Goal: Information Seeking & Learning: Learn about a topic

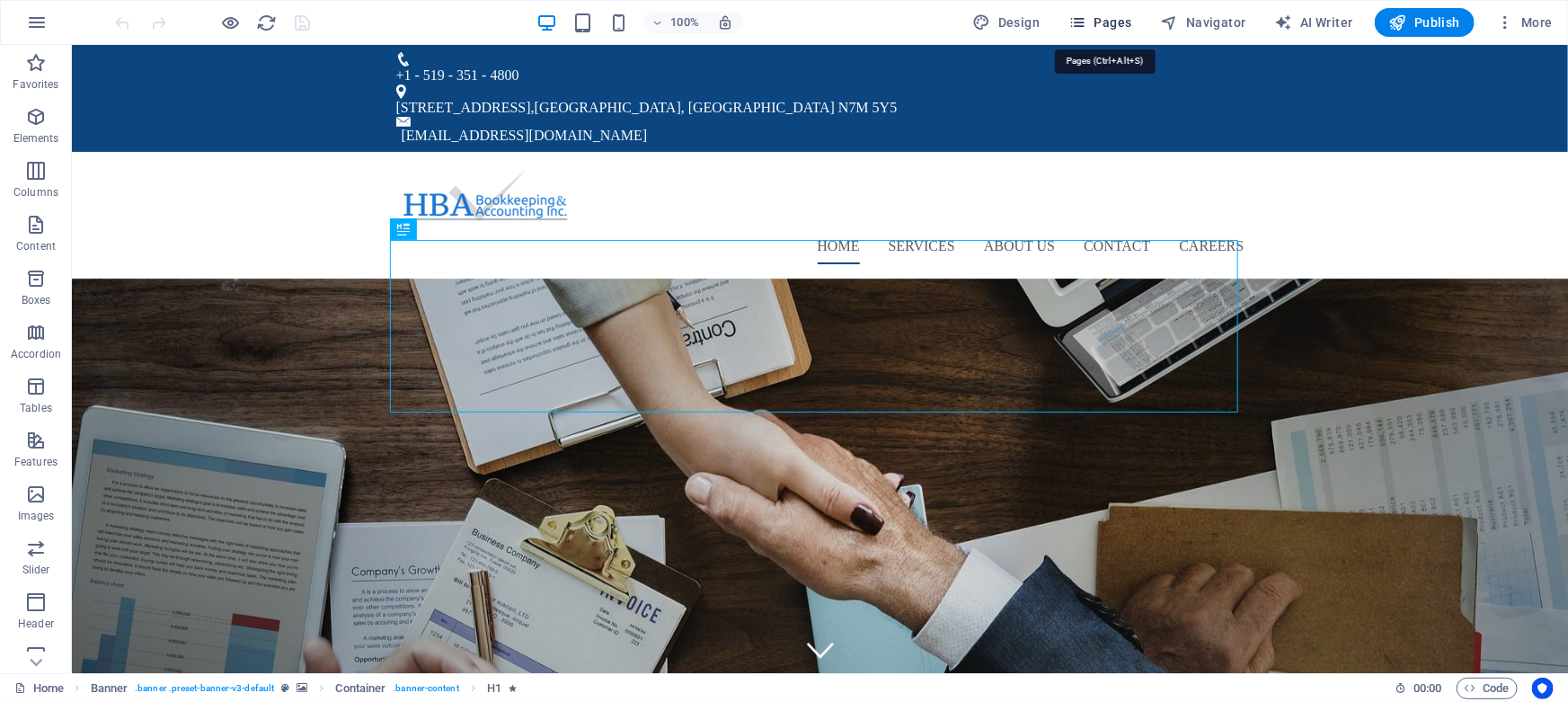
click at [1108, 24] on span "Pages" at bounding box center [1099, 22] width 63 height 18
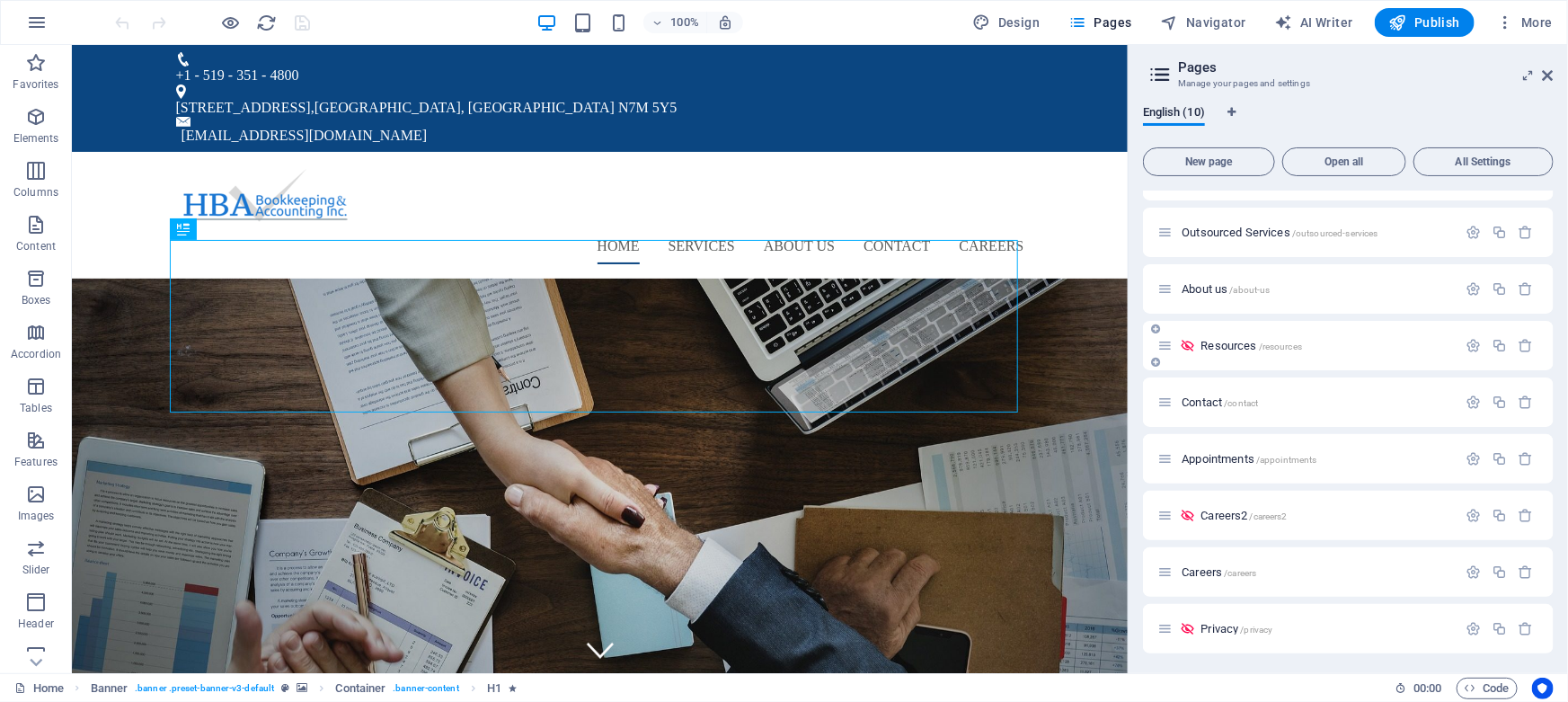
scroll to position [98, 0]
click at [1202, 573] on span "Careers /careers" at bounding box center [1218, 570] width 75 height 14
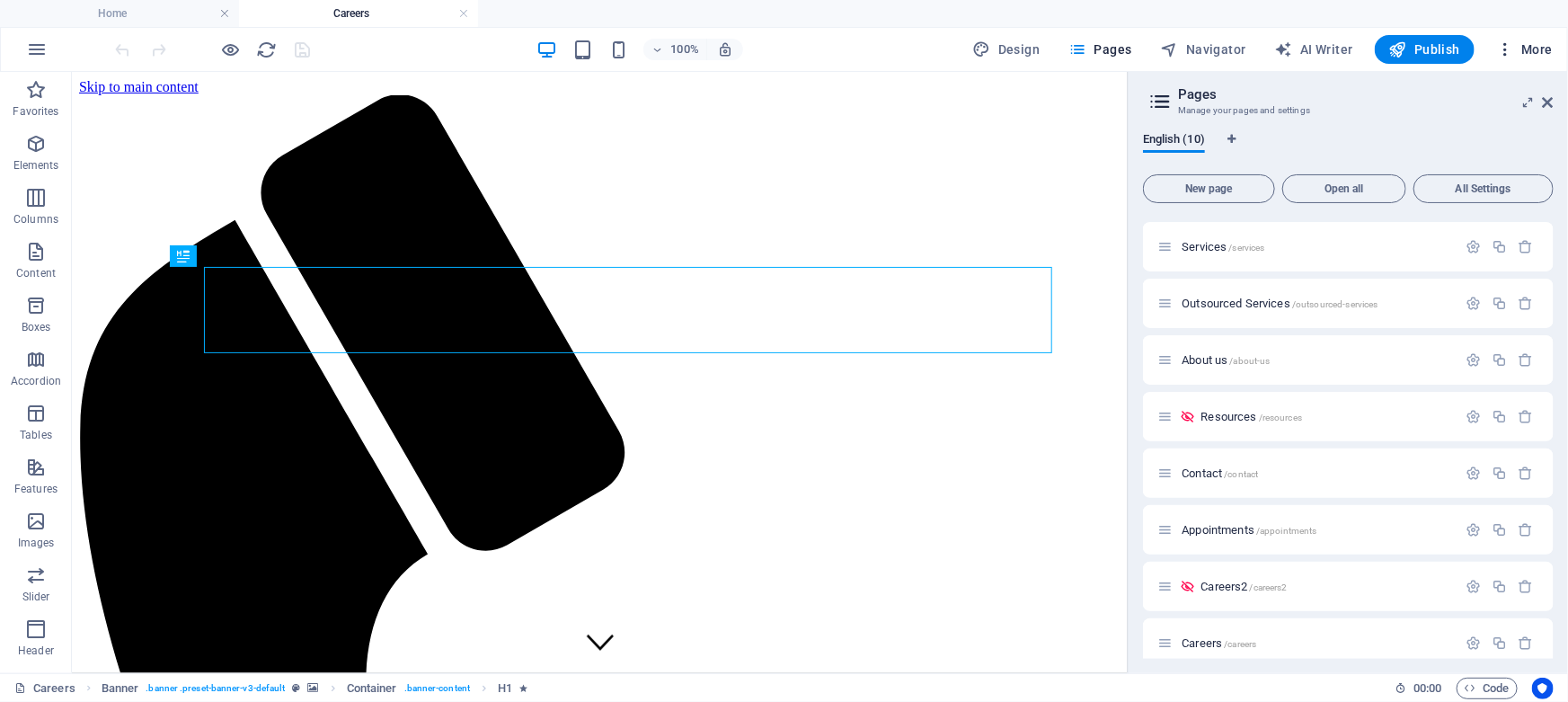
scroll to position [0, 0]
click at [1547, 103] on icon at bounding box center [1548, 102] width 11 height 15
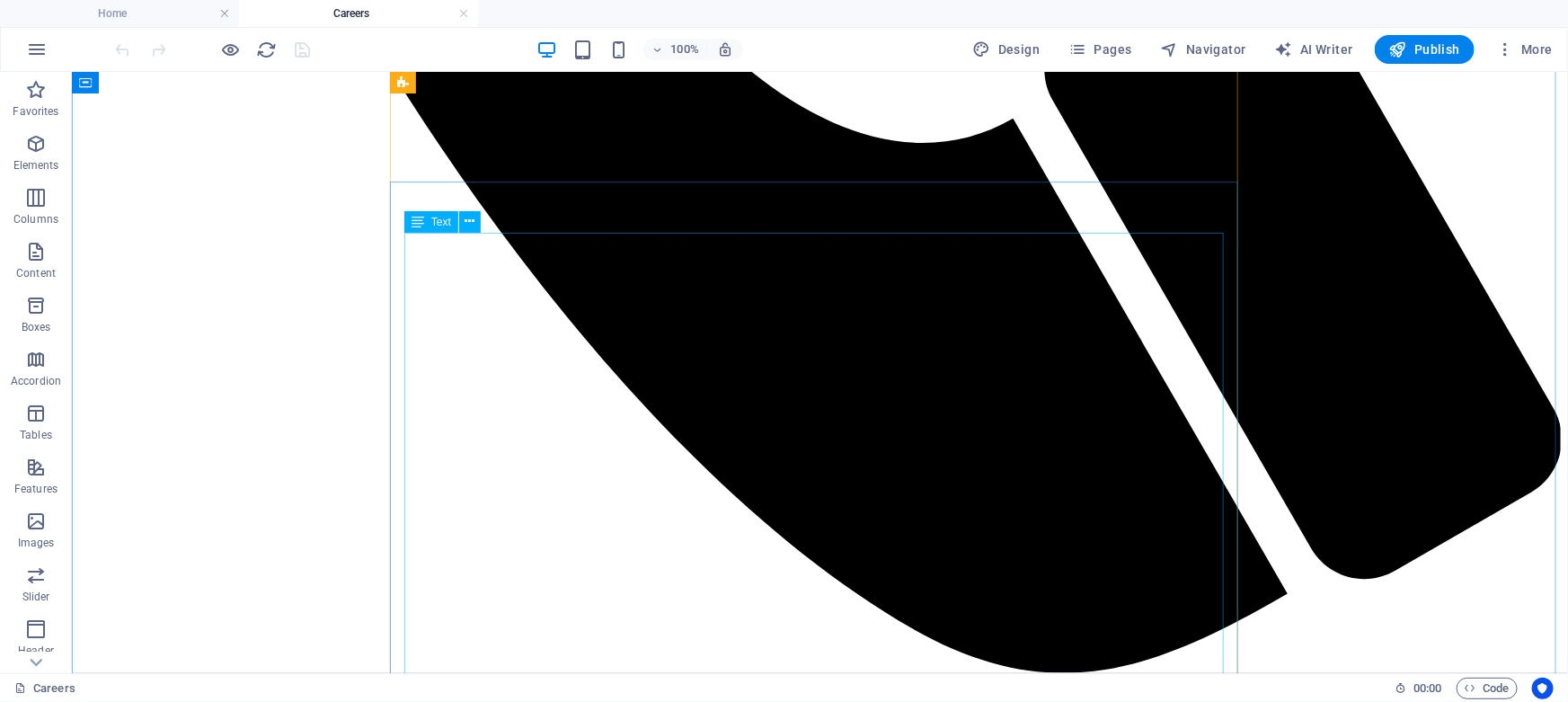
scroll to position [1307, 0]
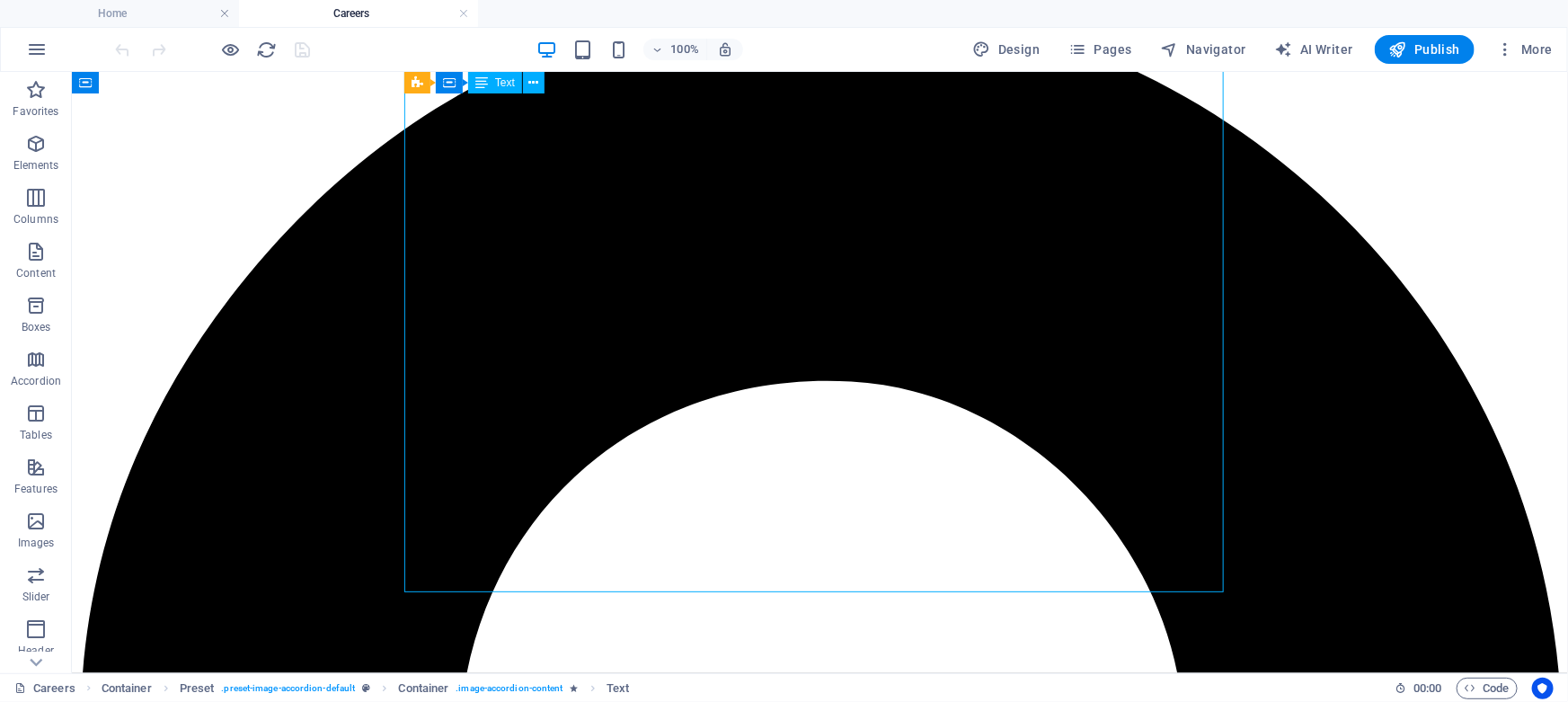
scroll to position [2206, 0]
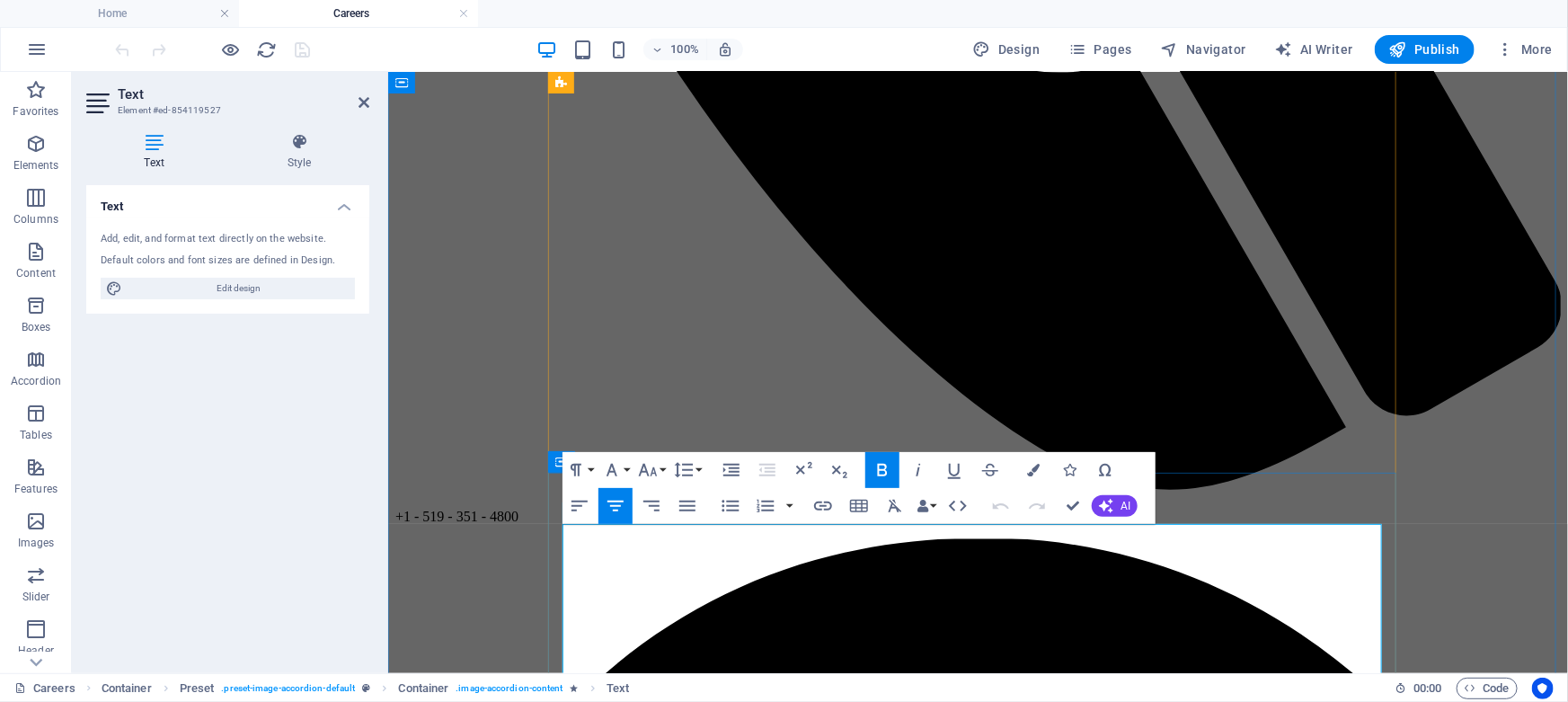
scroll to position [1250, 0]
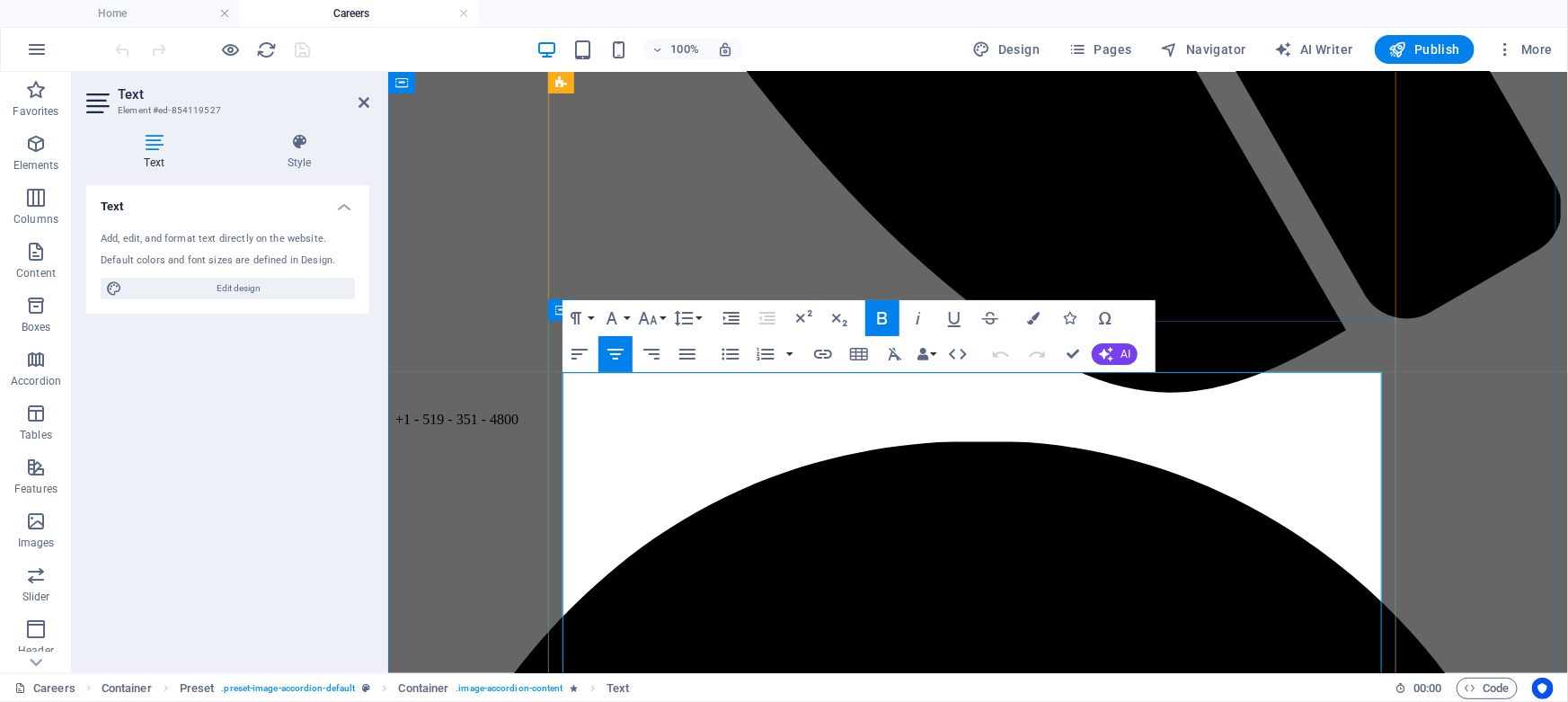
drag, startPoint x: 1293, startPoint y: 394, endPoint x: 575, endPoint y: 384, distance: 718.1
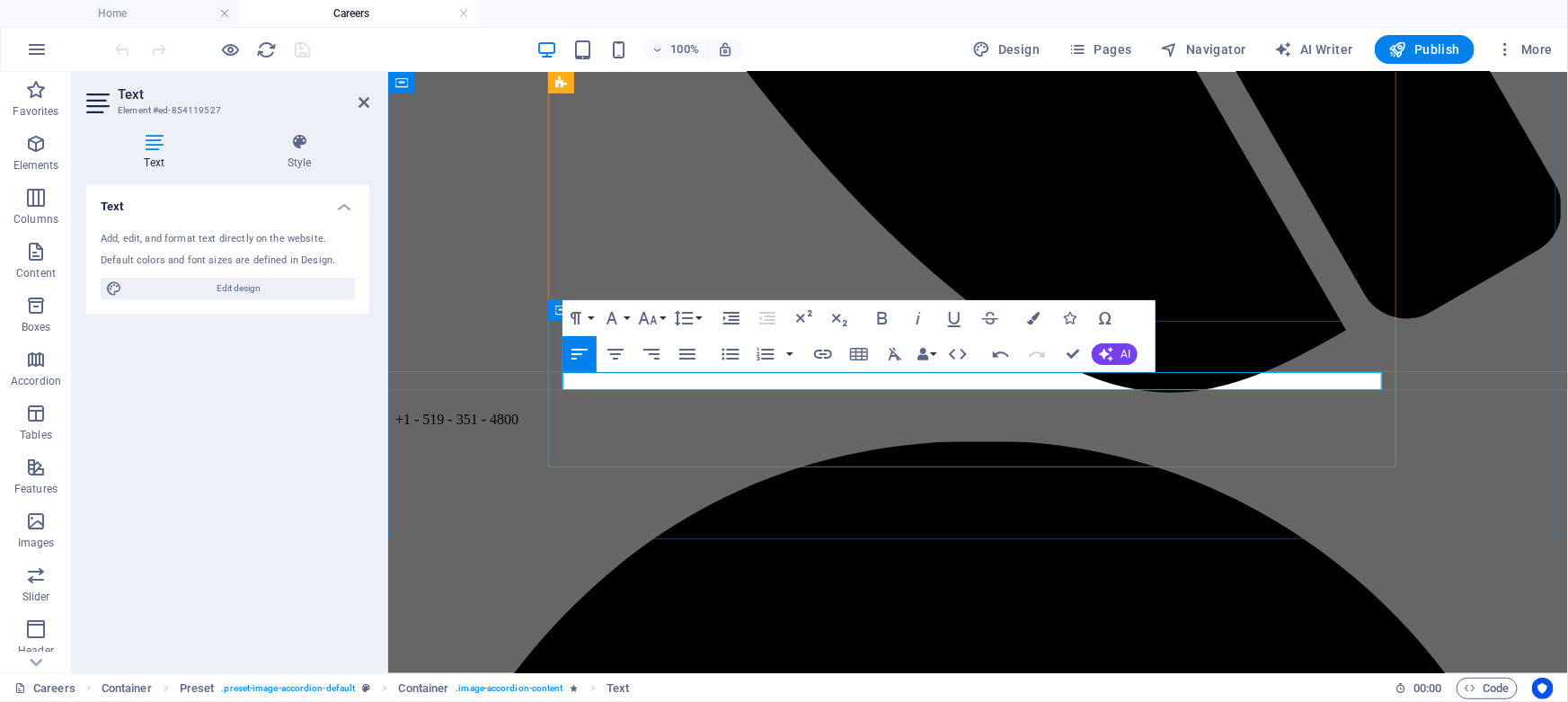
scroll to position [1259, 0]
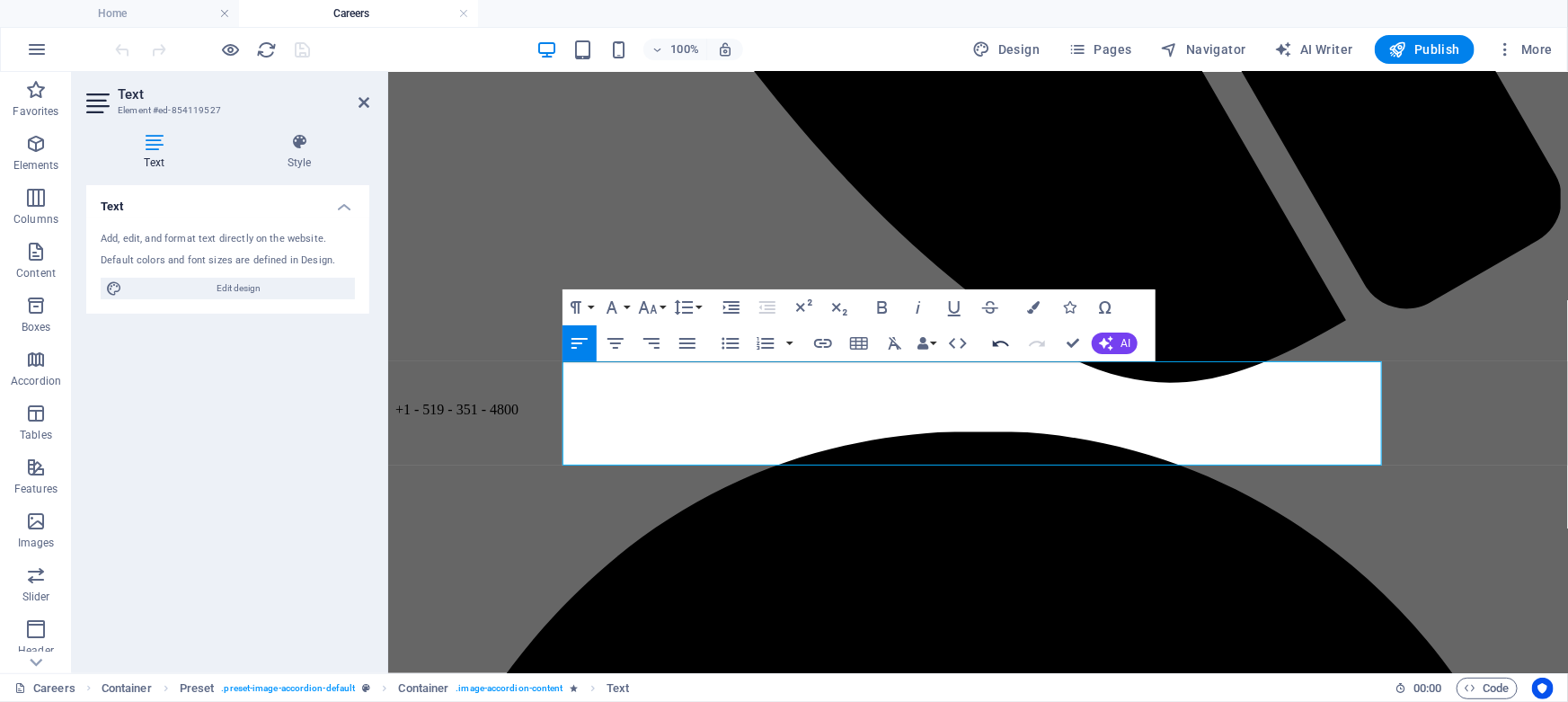
click at [997, 338] on icon "button" at bounding box center [1000, 344] width 21 height 21
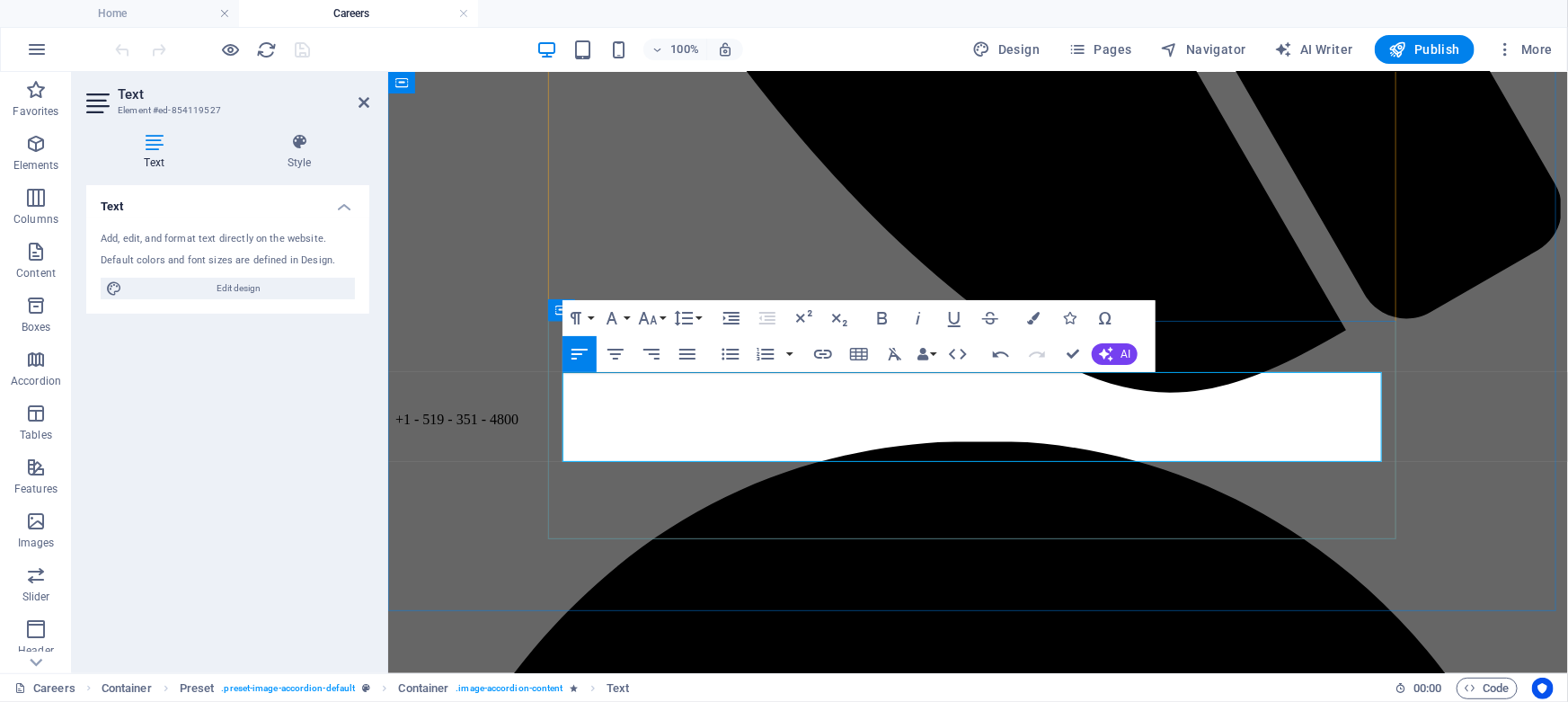
scroll to position [2357, 0]
drag, startPoint x: 616, startPoint y: 400, endPoint x: 551, endPoint y: 400, distance: 65.0
click at [879, 318] on icon "button" at bounding box center [882, 318] width 21 height 21
drag, startPoint x: 617, startPoint y: 417, endPoint x: 549, endPoint y: 418, distance: 68.0
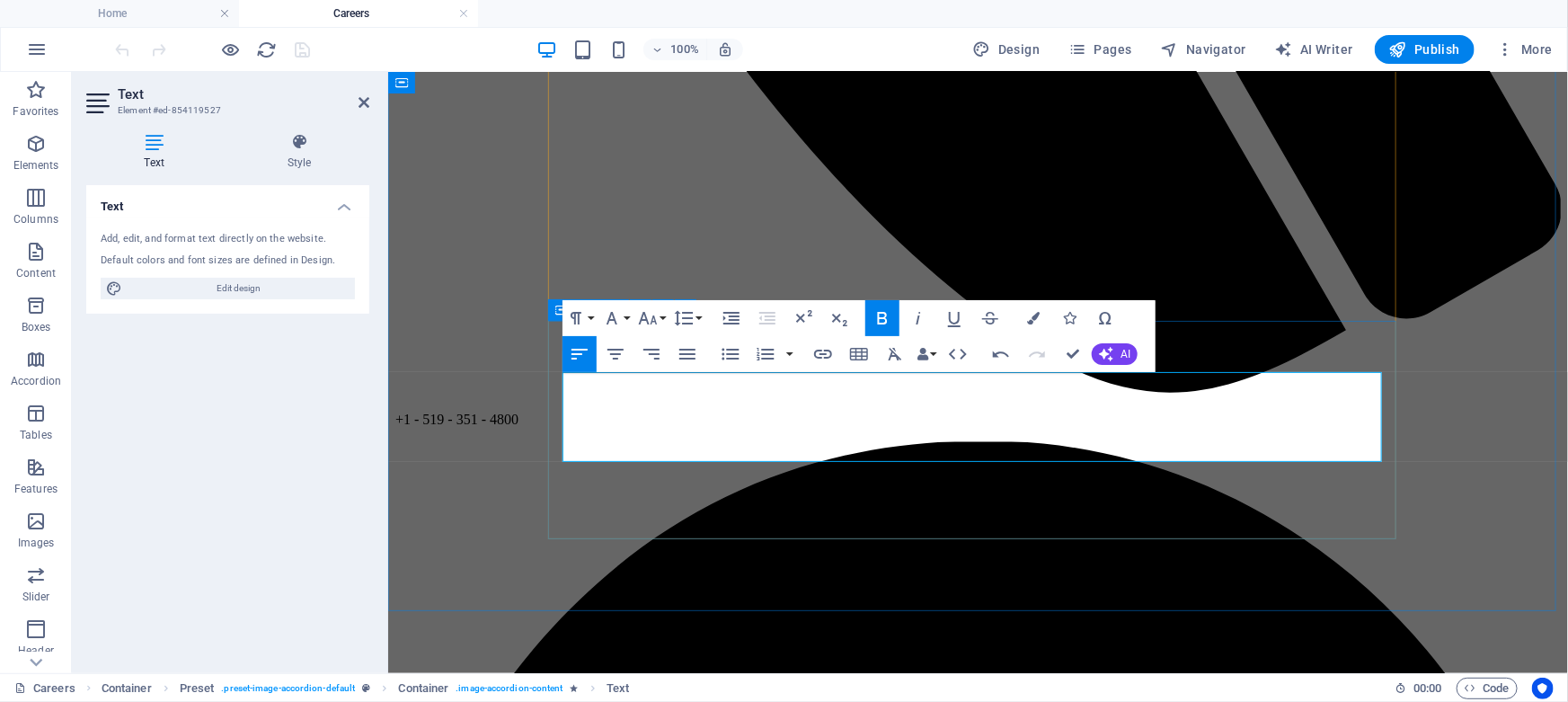
click at [879, 320] on icon "button" at bounding box center [882, 318] width 21 height 21
drag, startPoint x: 652, startPoint y: 432, endPoint x: 551, endPoint y: 430, distance: 101.0
click at [881, 314] on icon "button" at bounding box center [883, 318] width 10 height 13
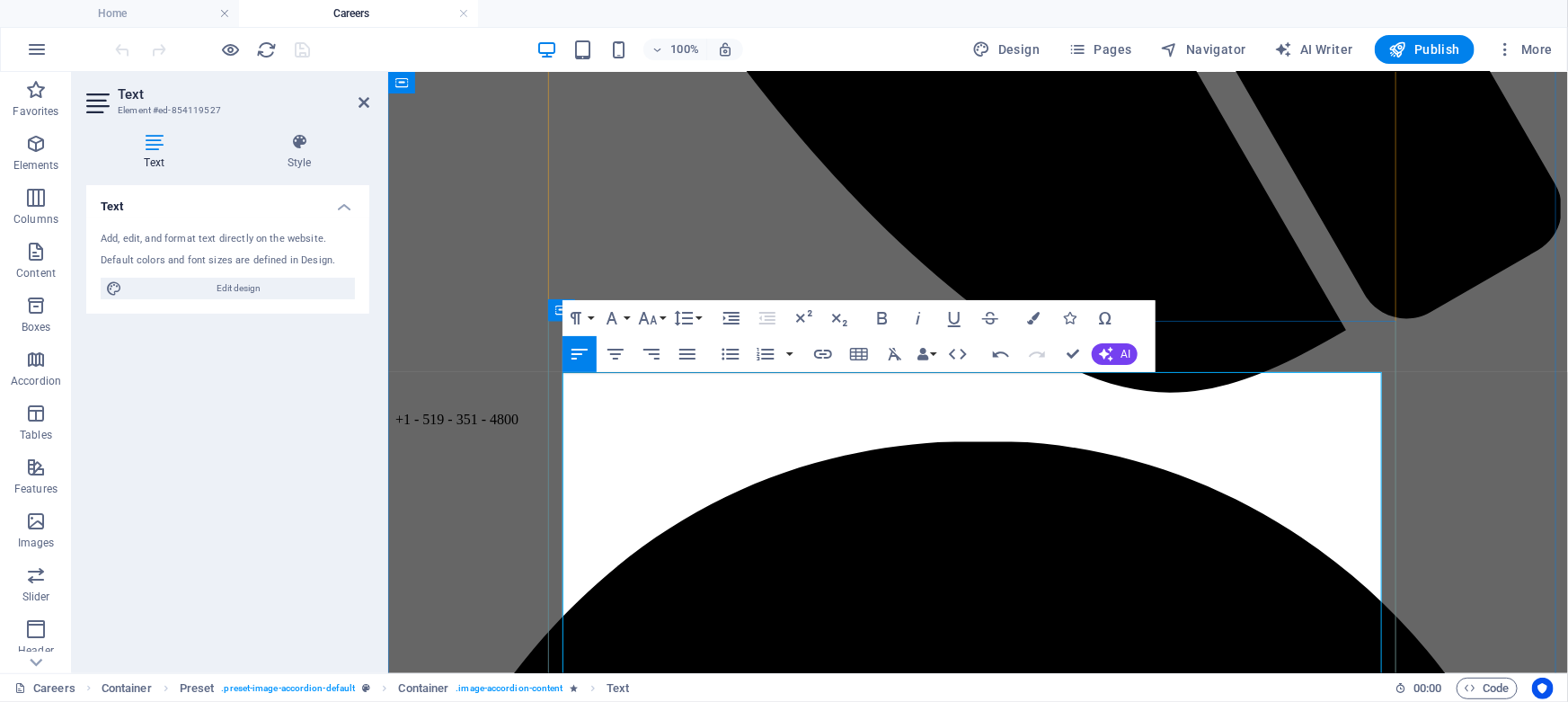
scroll to position [53967, 0]
drag, startPoint x: 880, startPoint y: 468, endPoint x: 560, endPoint y: 467, distance: 320.0
click at [881, 318] on icon "button" at bounding box center [883, 318] width 10 height 13
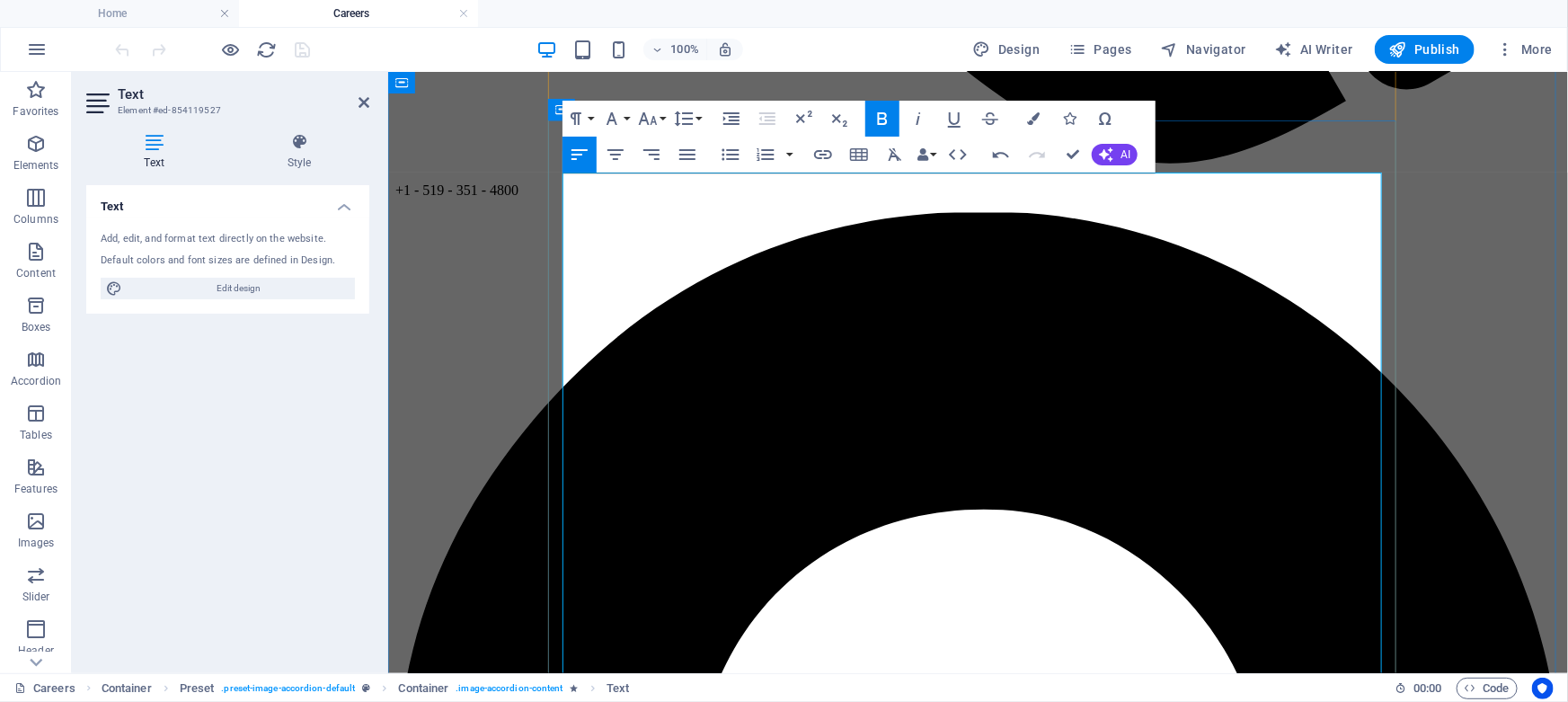
scroll to position [1494, 0]
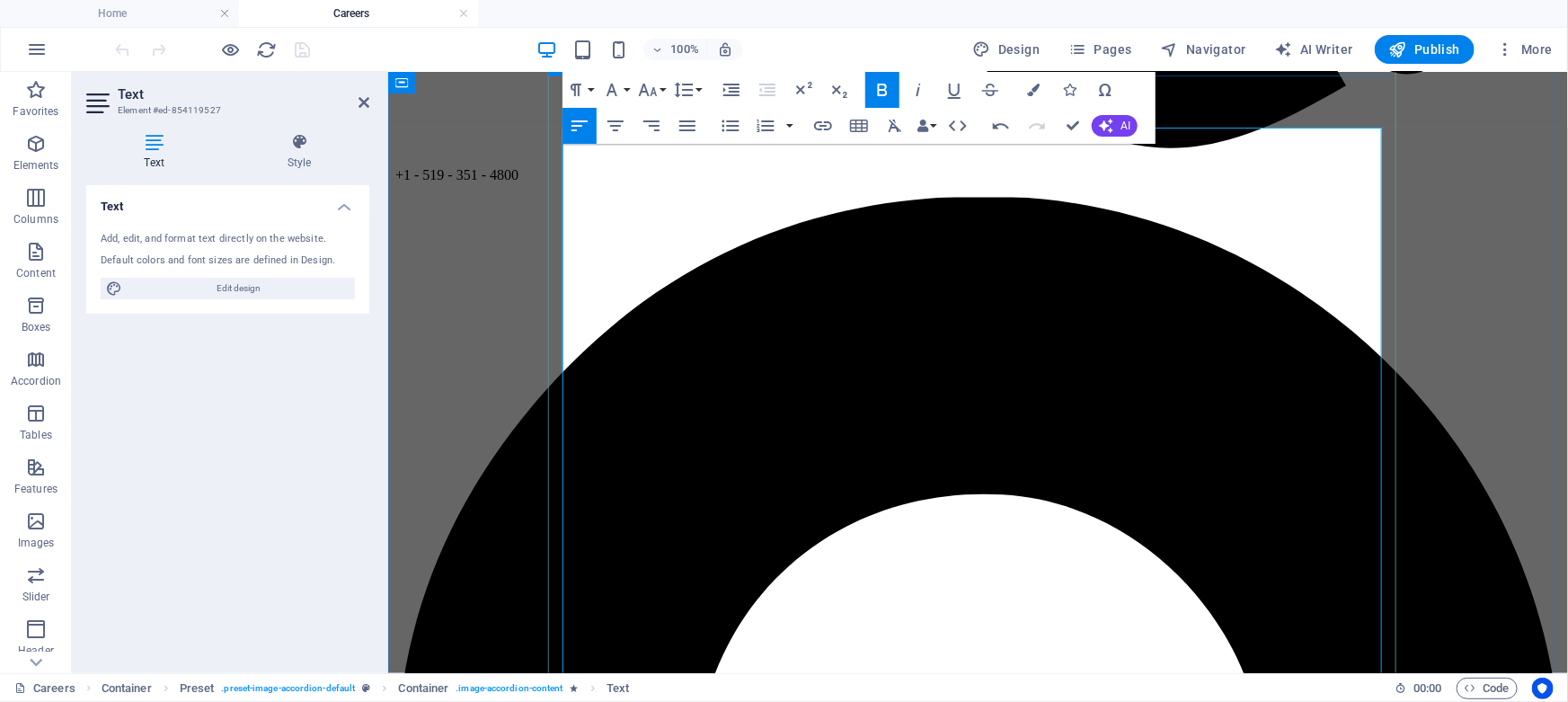
drag, startPoint x: 898, startPoint y: 332, endPoint x: 802, endPoint y: 333, distance: 96.0
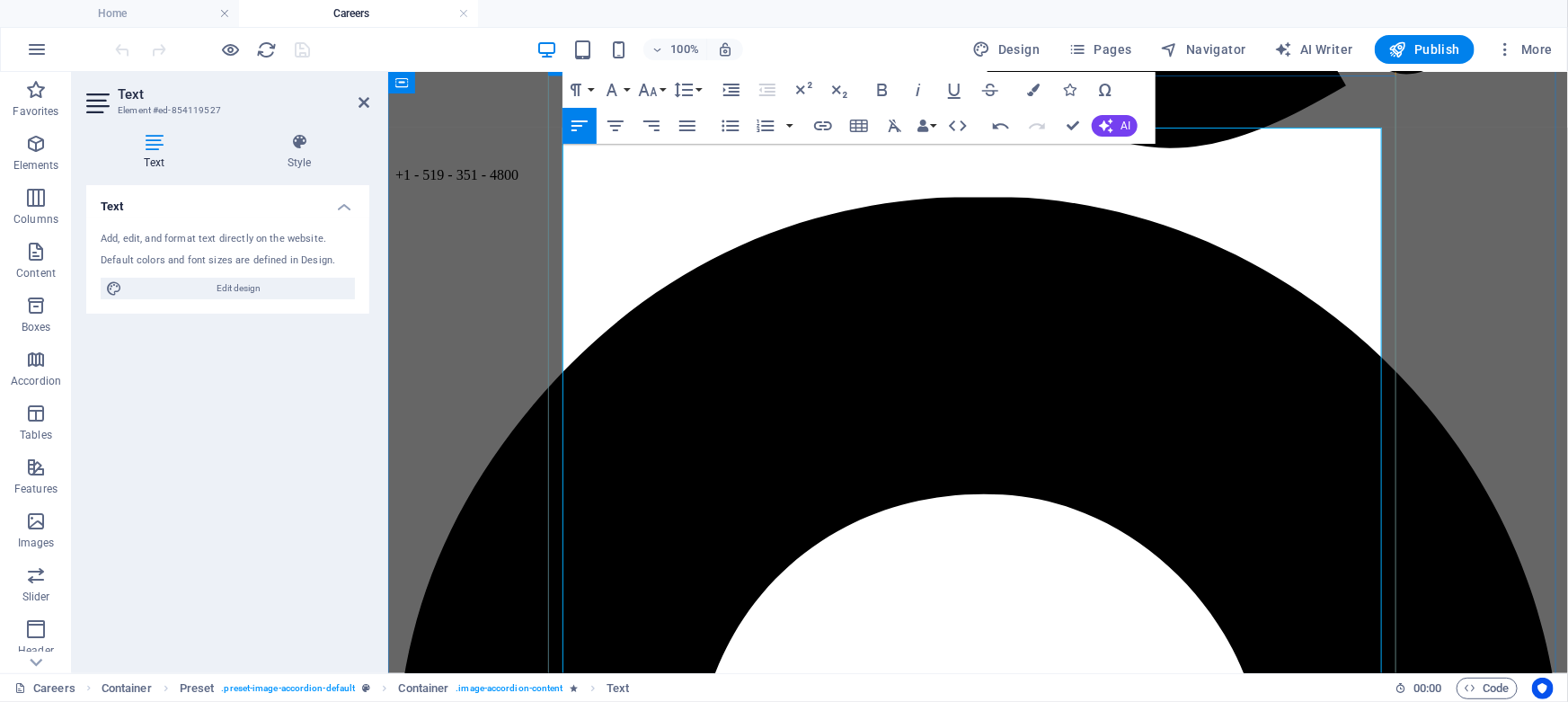
click at [882, 85] on icon "button" at bounding box center [882, 89] width 21 height 21
drag, startPoint x: 659, startPoint y: 368, endPoint x: 539, endPoint y: 358, distance: 120.4
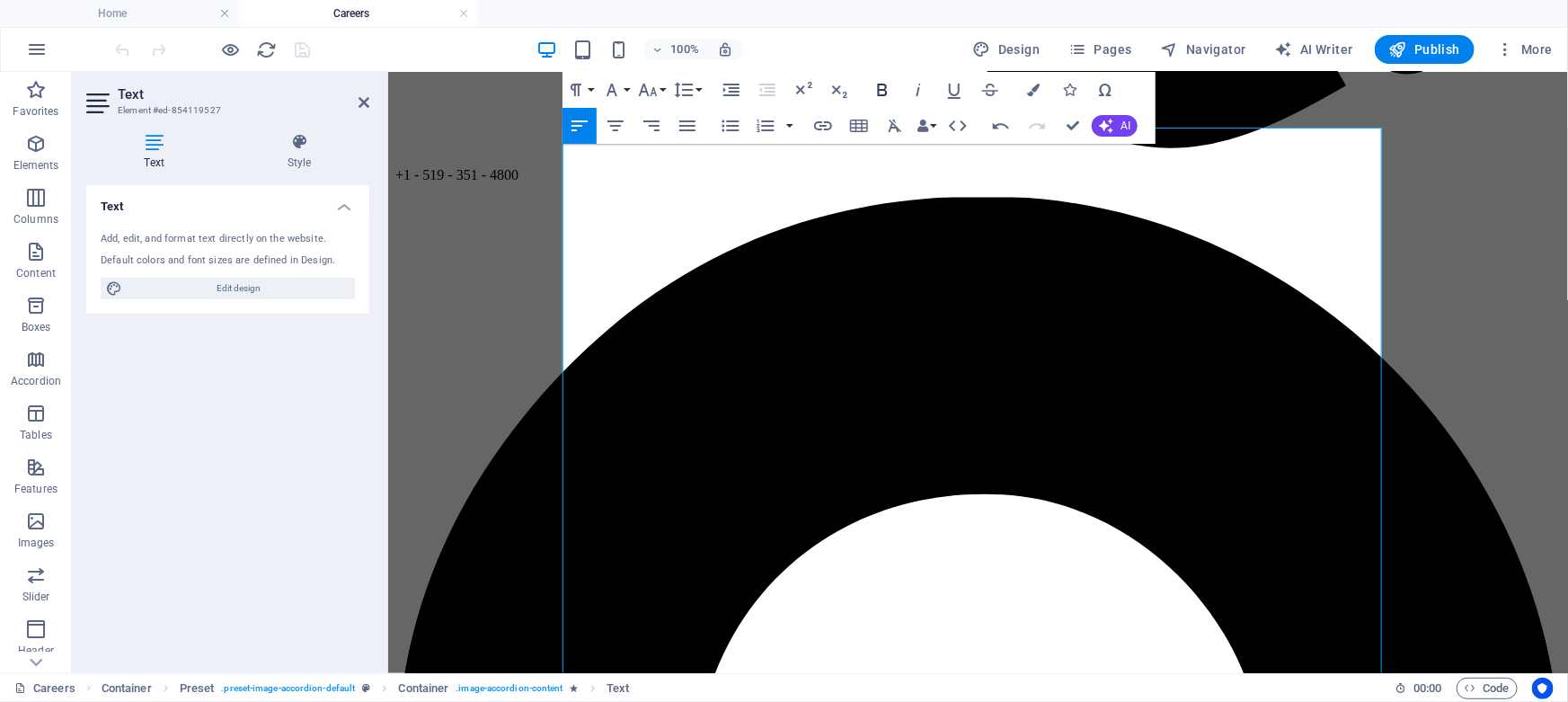
click at [888, 94] on icon "button" at bounding box center [882, 89] width 21 height 21
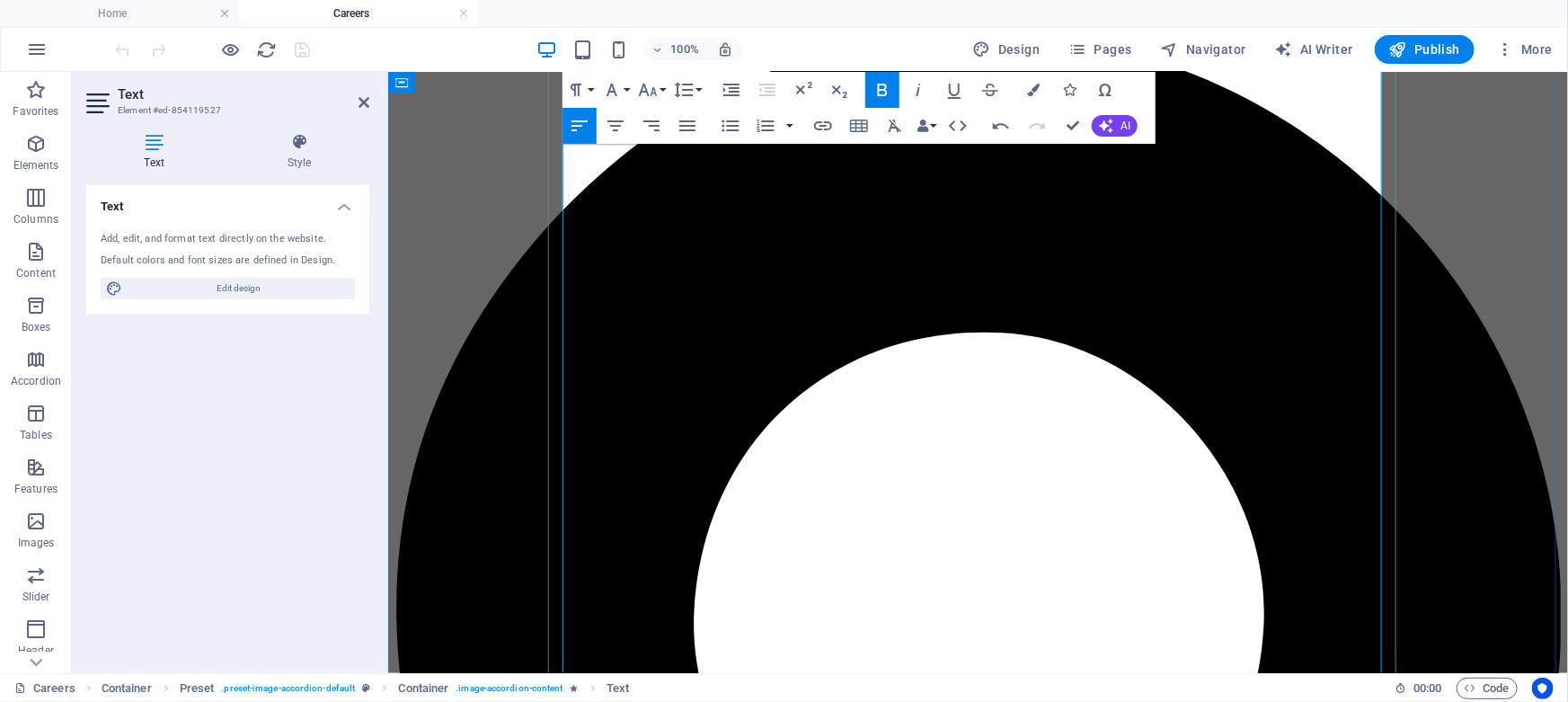
scroll to position [1657, 0]
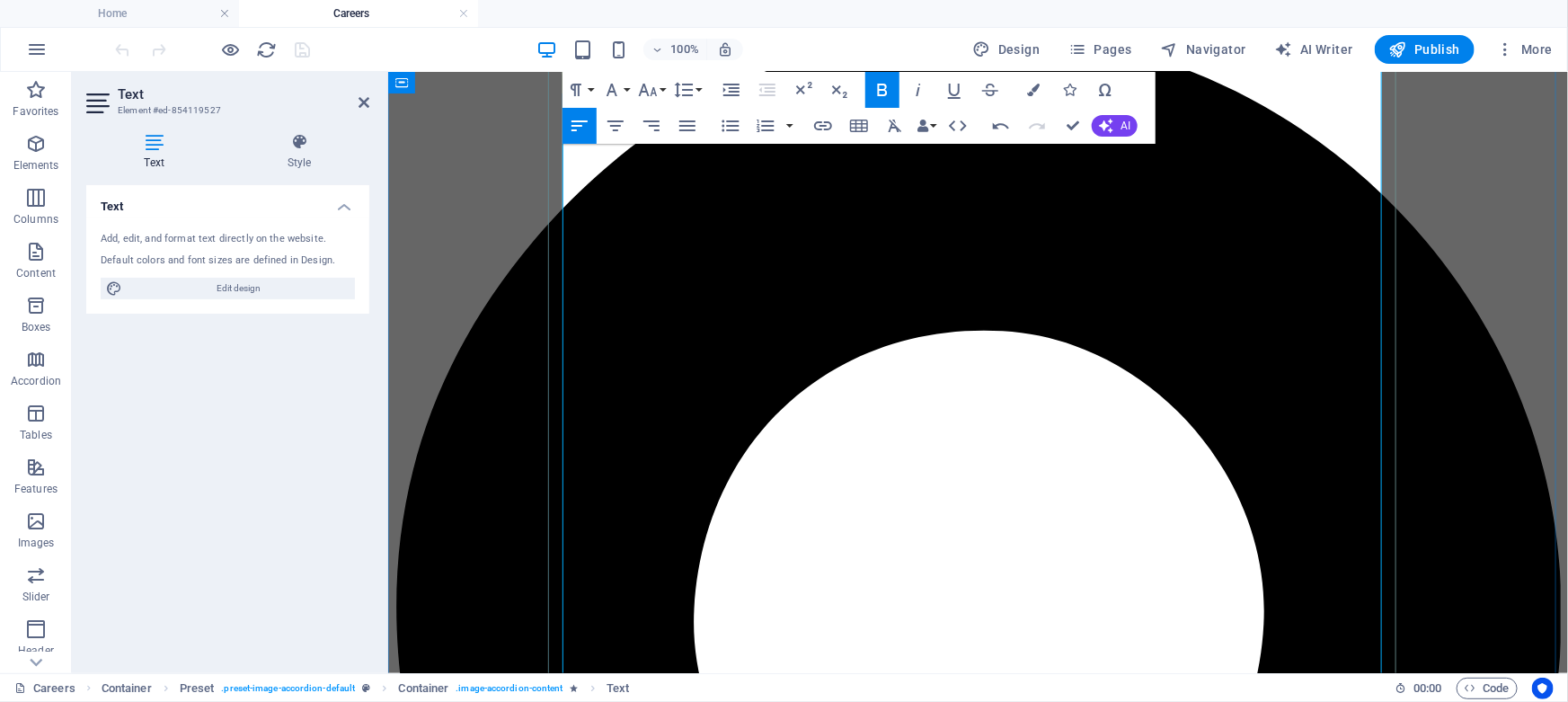
drag, startPoint x: 654, startPoint y: 420, endPoint x: 559, endPoint y: 416, distance: 95.1
click at [886, 92] on icon "button" at bounding box center [883, 89] width 10 height 13
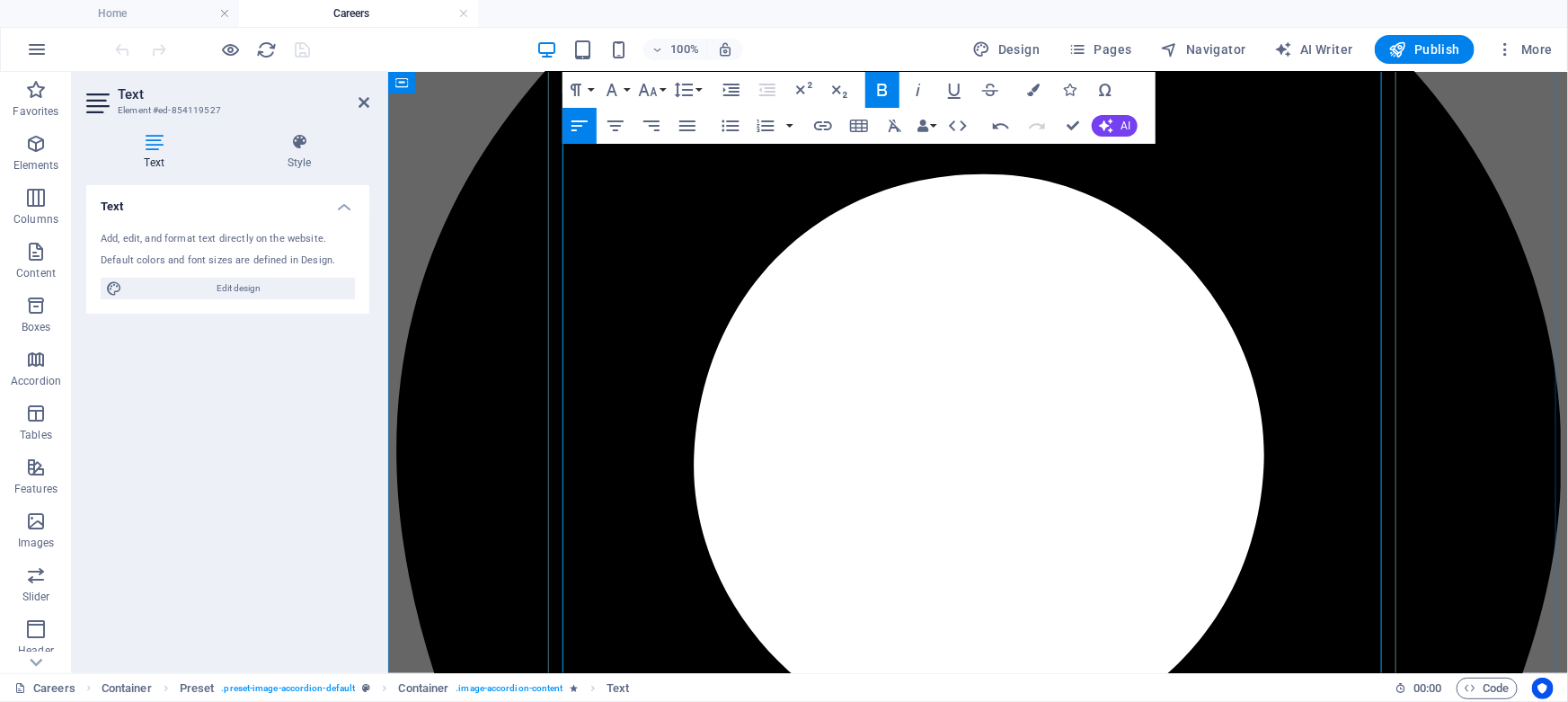
scroll to position [1822, 0]
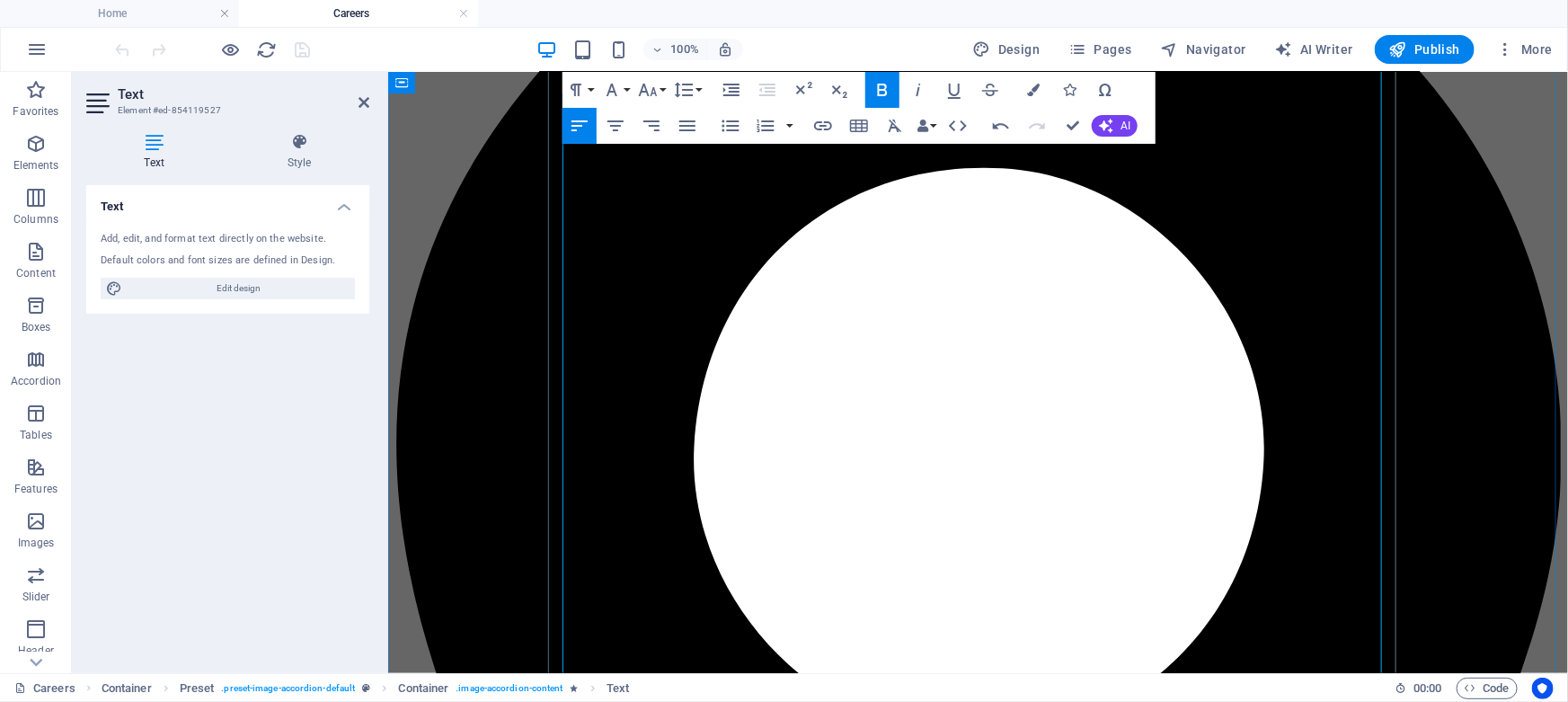
drag, startPoint x: 651, startPoint y: 470, endPoint x: 562, endPoint y: 471, distance: 89.0
click at [887, 90] on icon "button" at bounding box center [882, 89] width 21 height 21
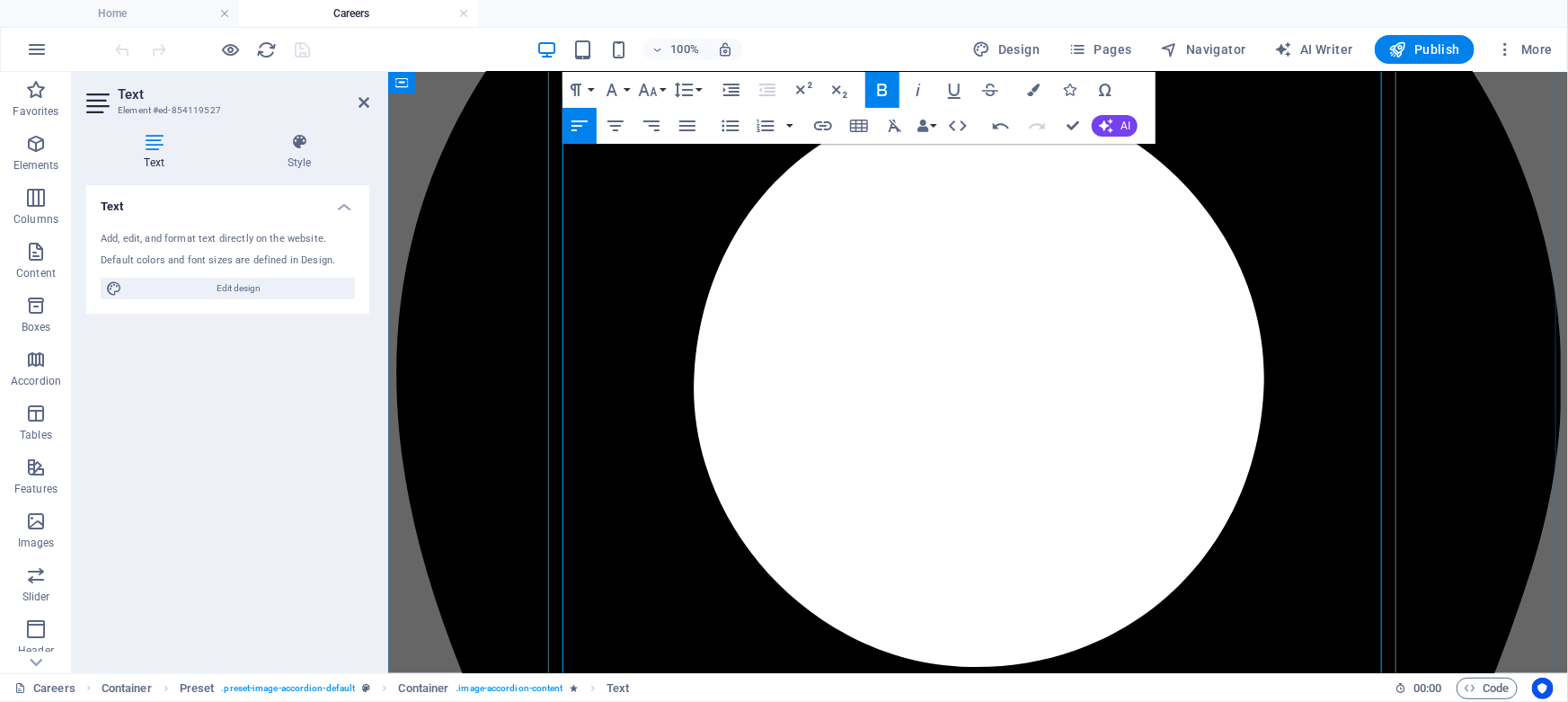
scroll to position [2066, 0]
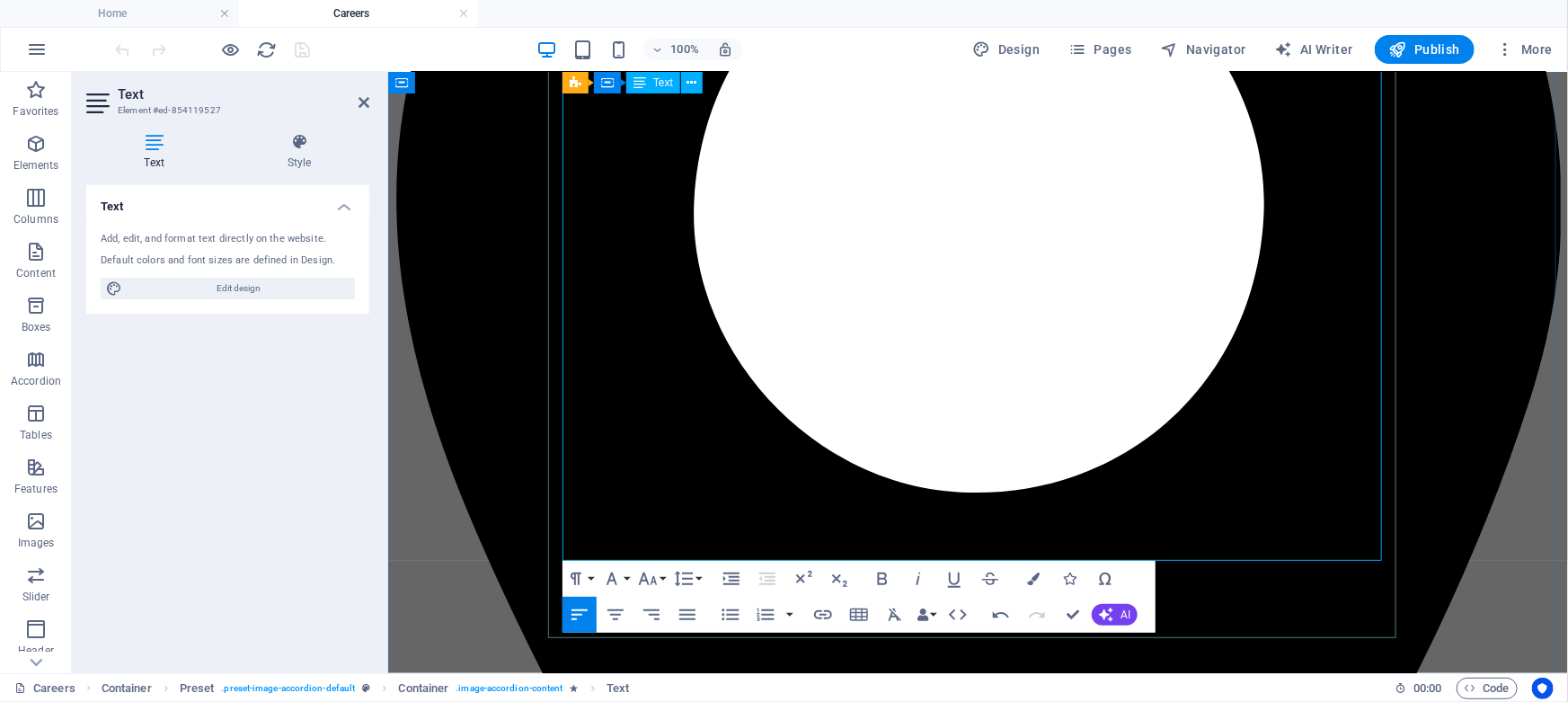
drag, startPoint x: 622, startPoint y: 337, endPoint x: 556, endPoint y: 338, distance: 66.0
click at [883, 575] on icon "button" at bounding box center [883, 579] width 10 height 13
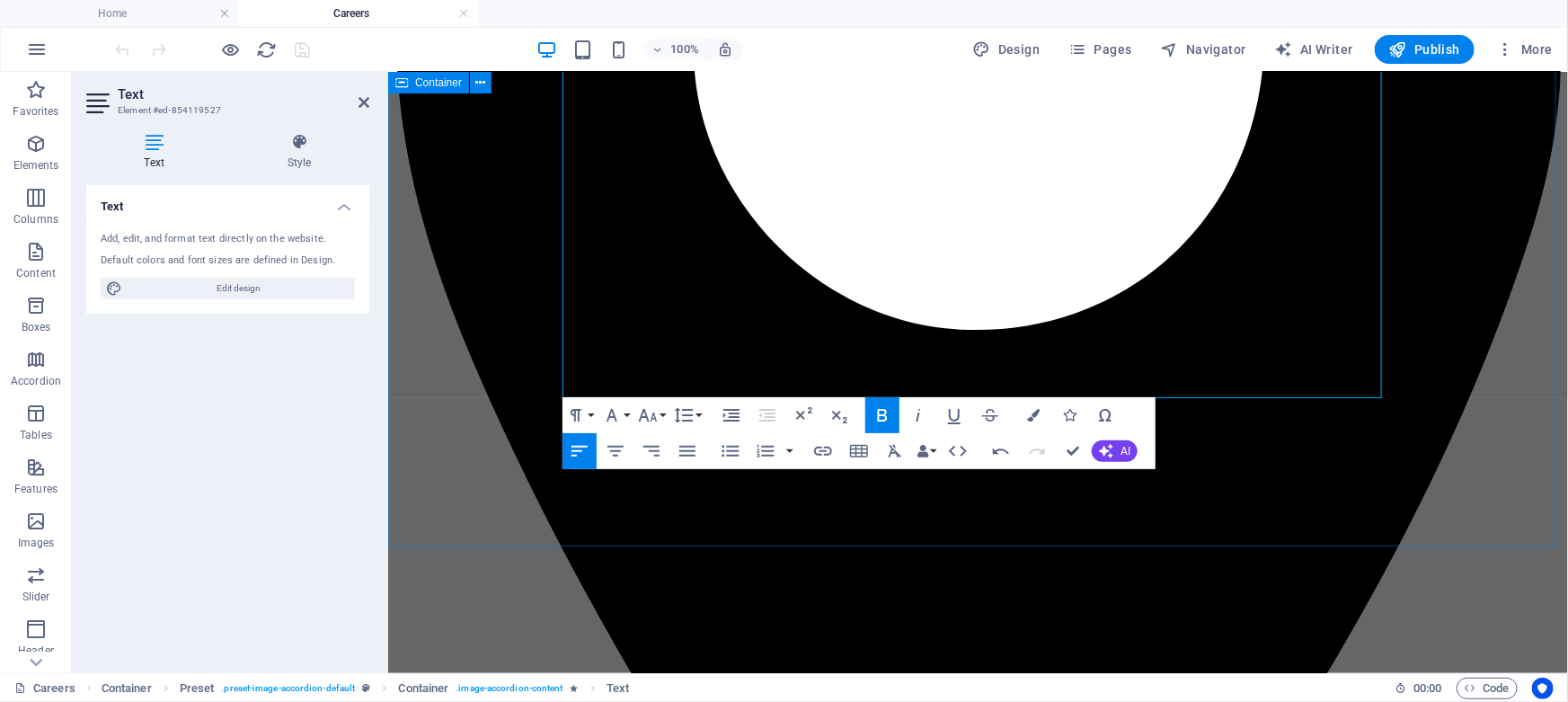
scroll to position [2149, 0]
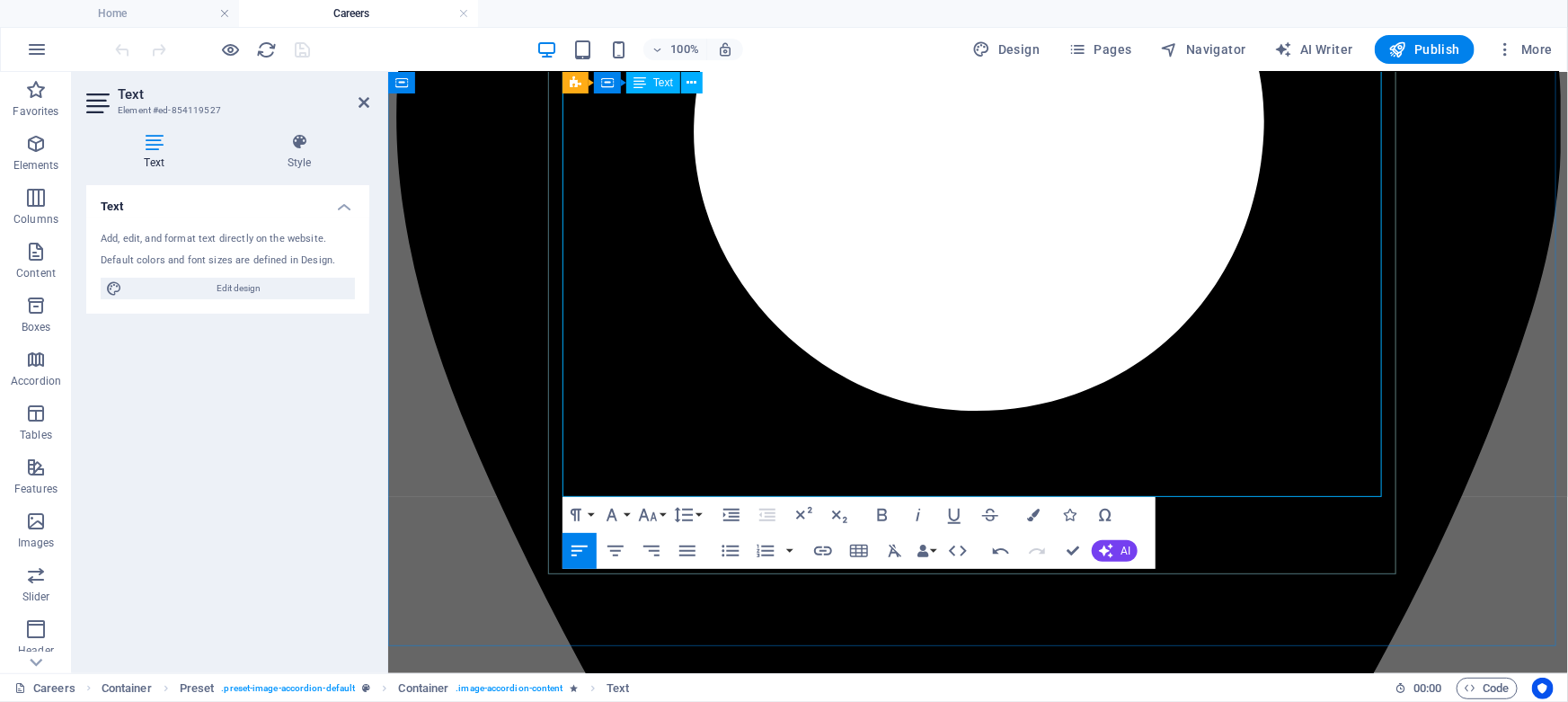
click at [878, 509] on icon "button" at bounding box center [883, 515] width 10 height 13
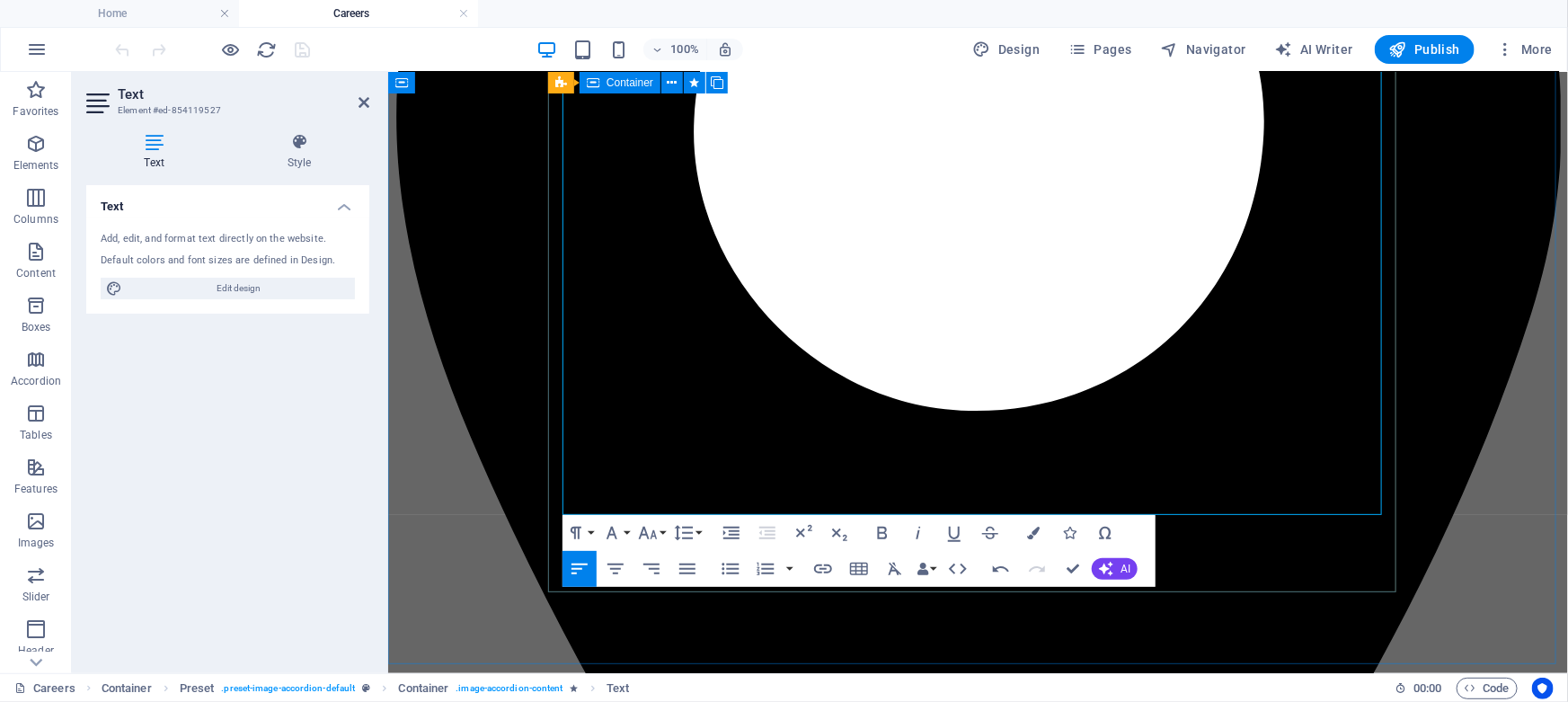
drag, startPoint x: 665, startPoint y: 359, endPoint x: 551, endPoint y: 361, distance: 114.0
click at [883, 530] on icon "button" at bounding box center [882, 533] width 21 height 21
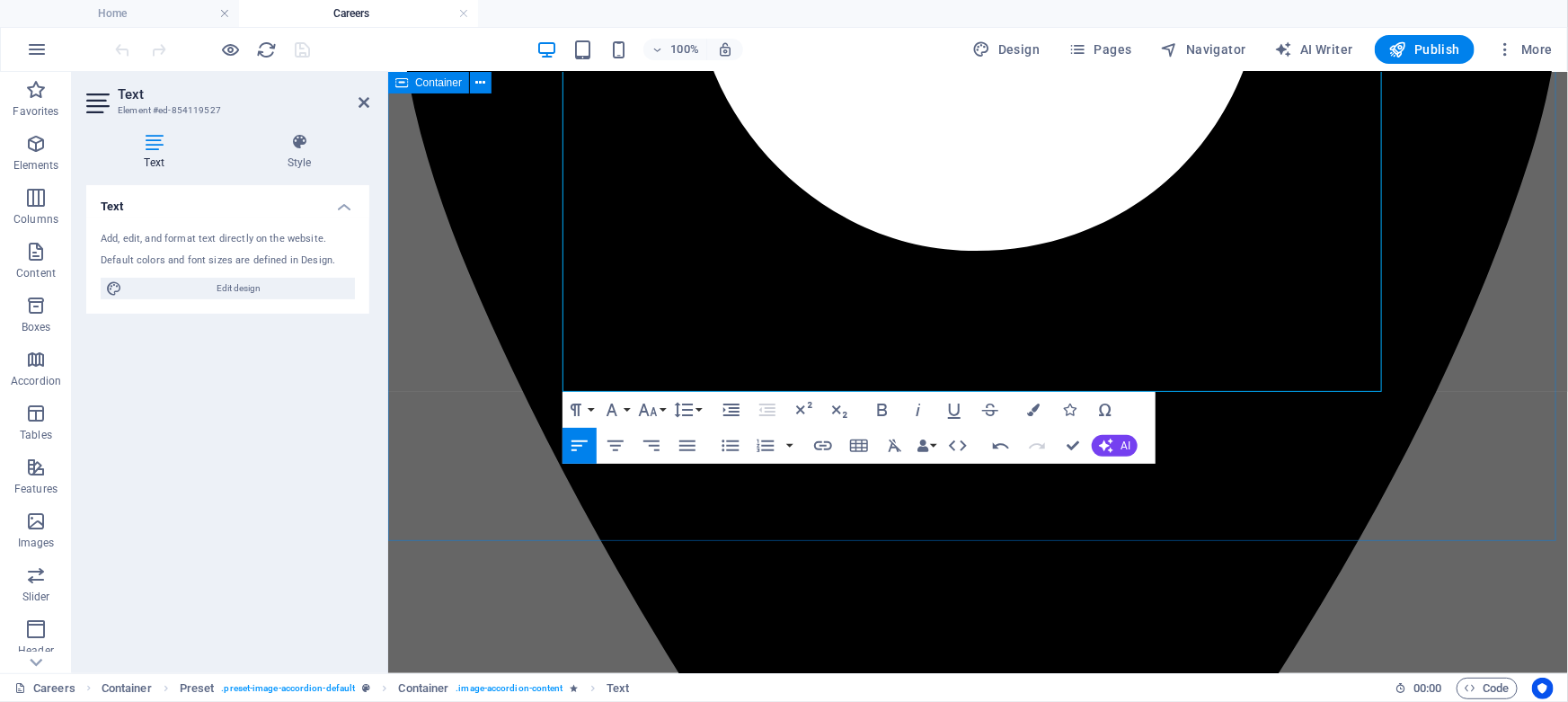
scroll to position [2311, 0]
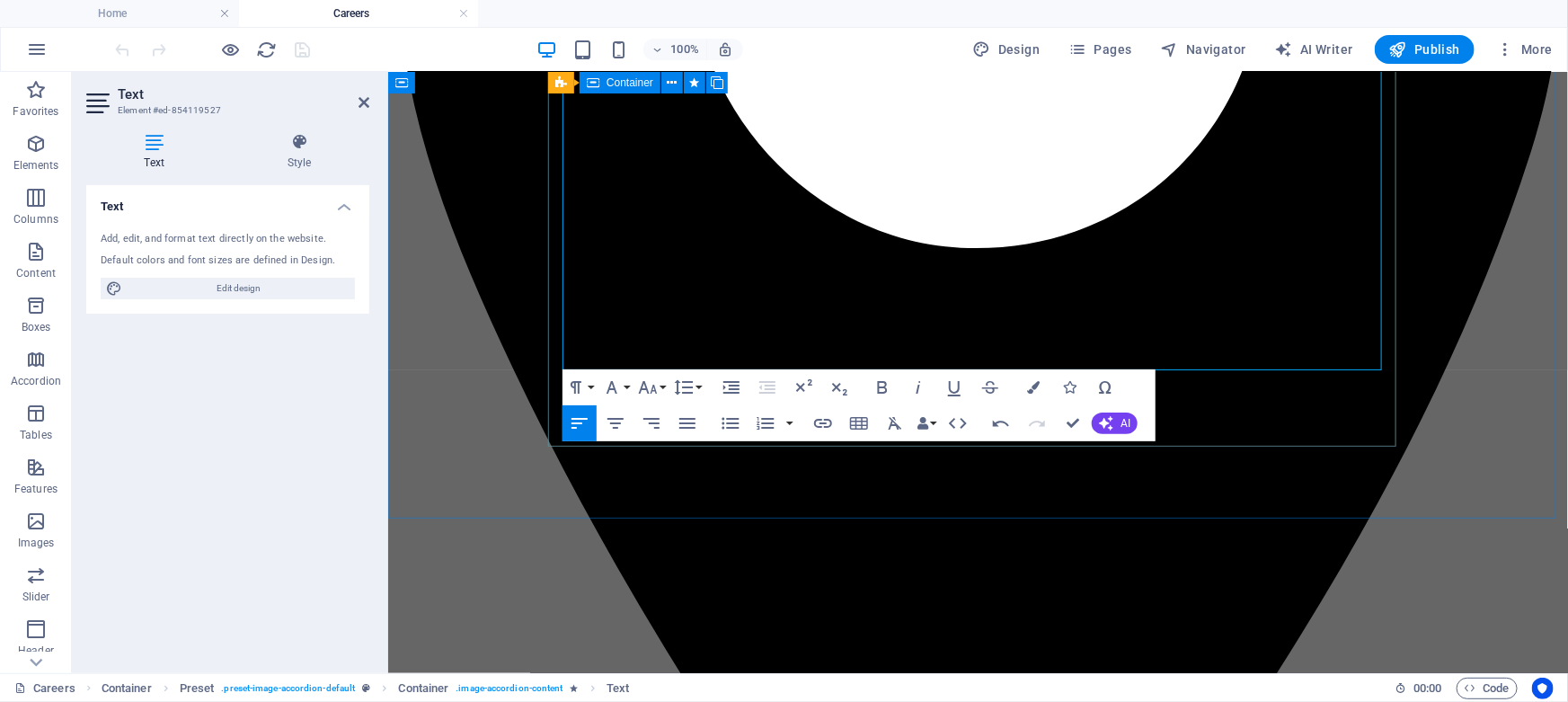
drag, startPoint x: 781, startPoint y: 305, endPoint x: 554, endPoint y: 297, distance: 227.1
click at [883, 382] on icon "button" at bounding box center [883, 387] width 10 height 13
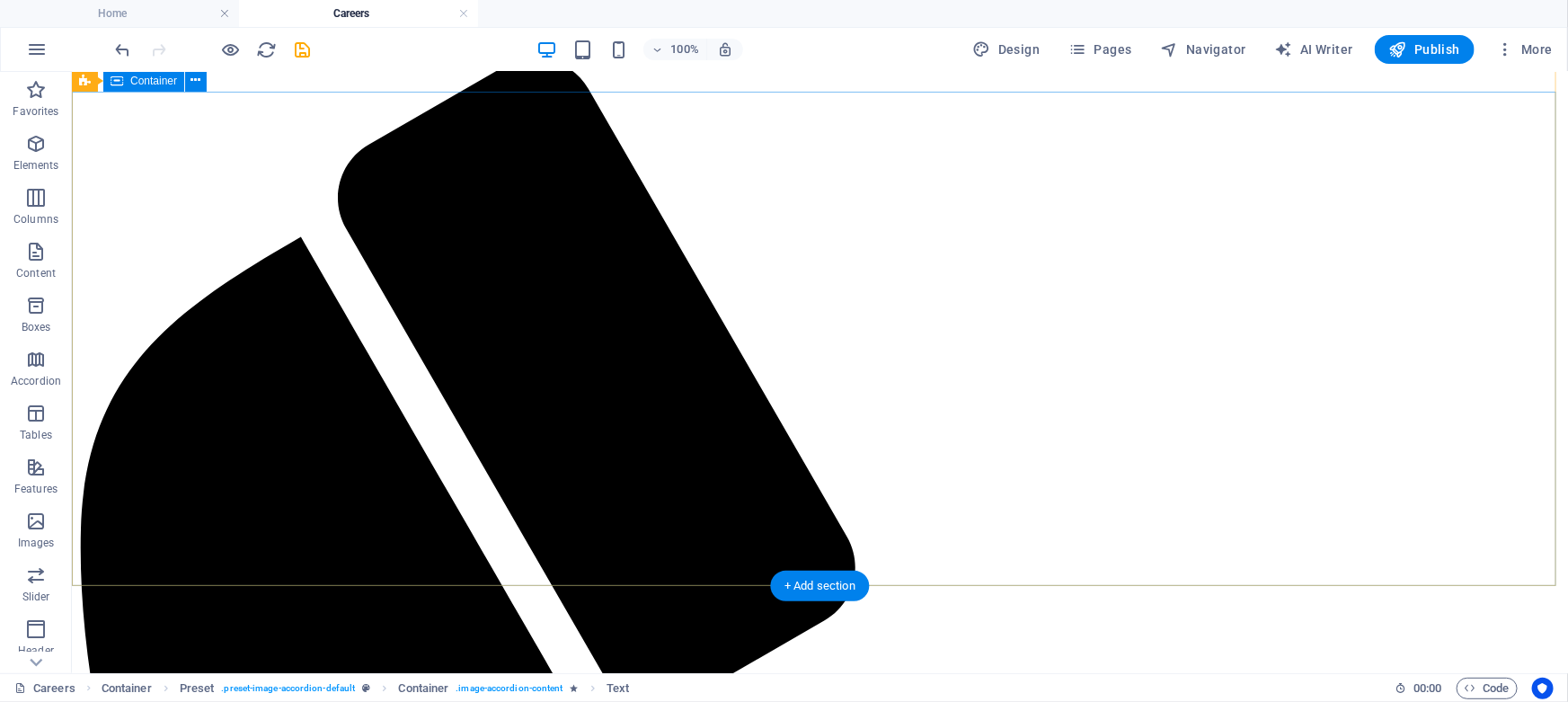
scroll to position [0, 0]
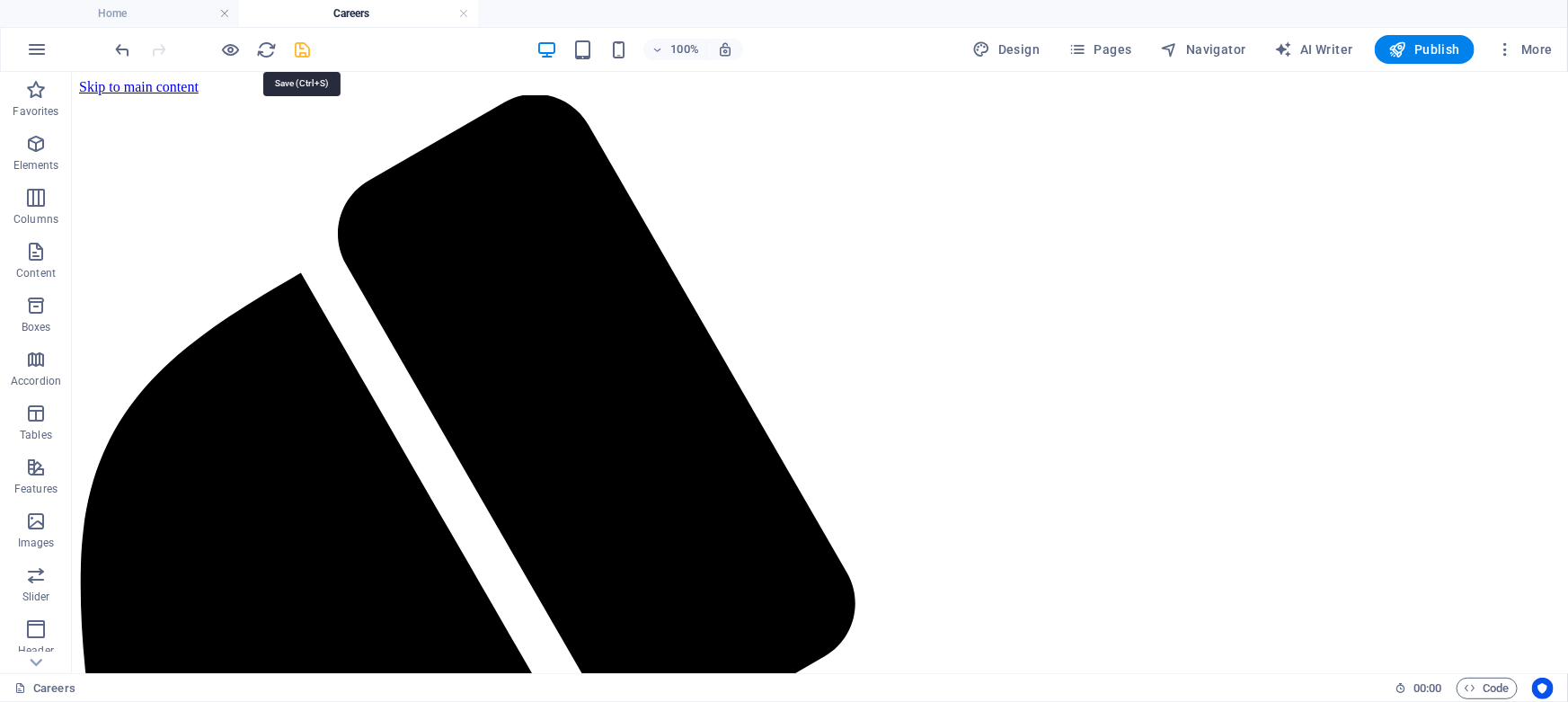
click at [307, 46] on icon "save" at bounding box center [303, 50] width 20 height 20
click at [1407, 46] on icon "button" at bounding box center [1397, 50] width 18 height 18
